Goal: Transaction & Acquisition: Purchase product/service

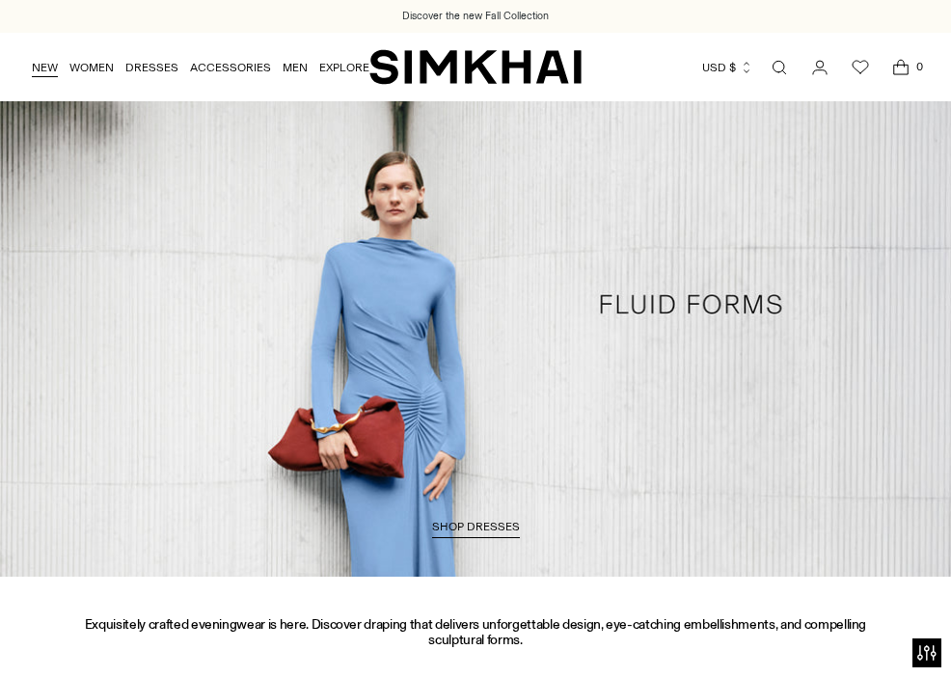
click at [43, 69] on link "NEW" at bounding box center [45, 67] width 26 height 42
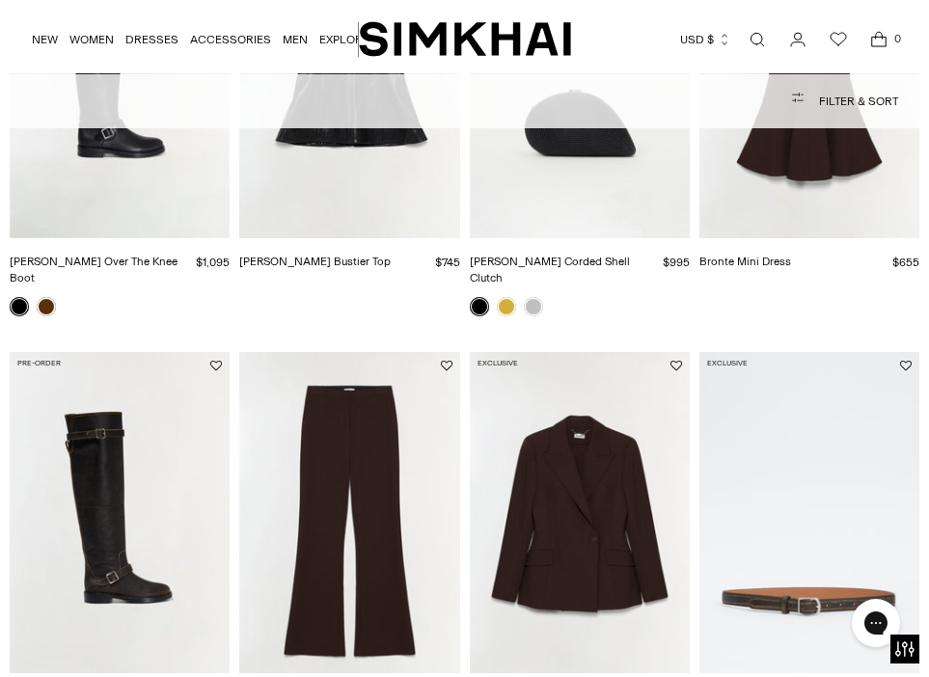
scroll to position [1017, 0]
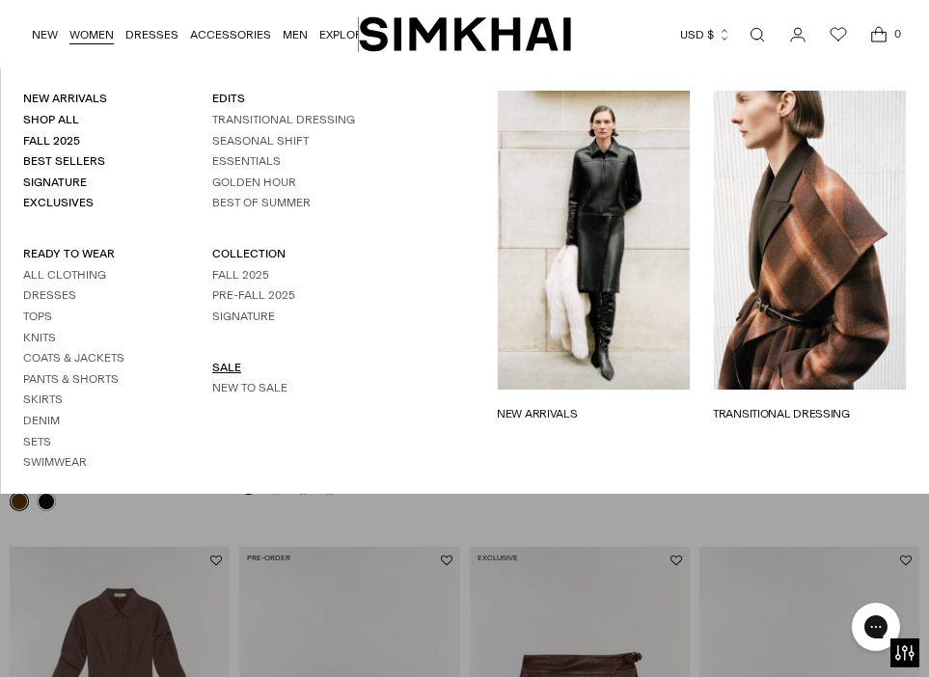
click at [224, 372] on link "SALE" at bounding box center [226, 368] width 29 height 14
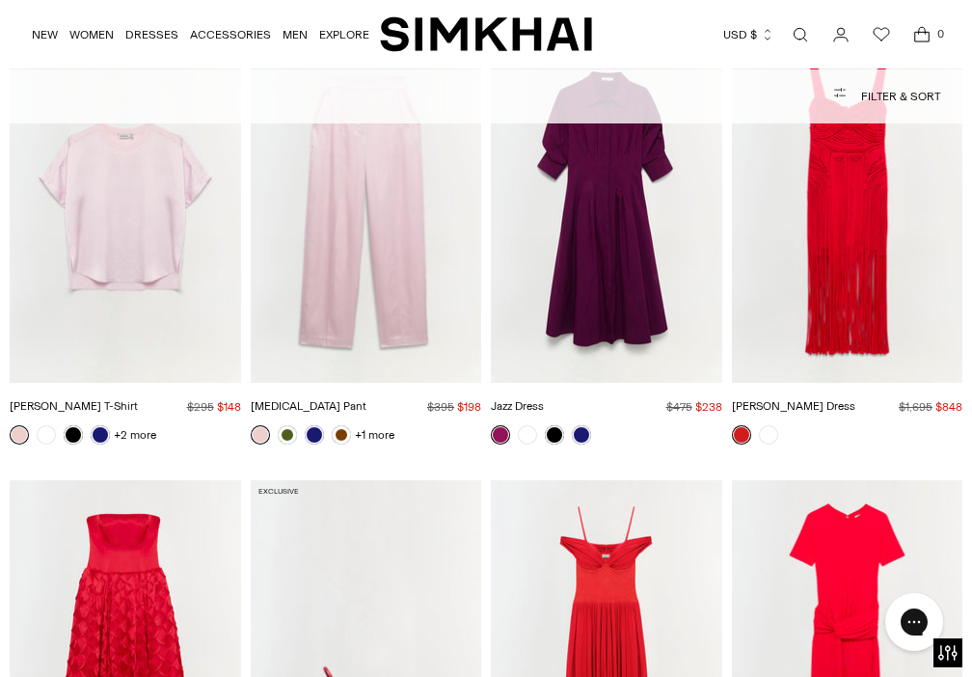
scroll to position [13954, 0]
